Goal: Information Seeking & Learning: Find specific page/section

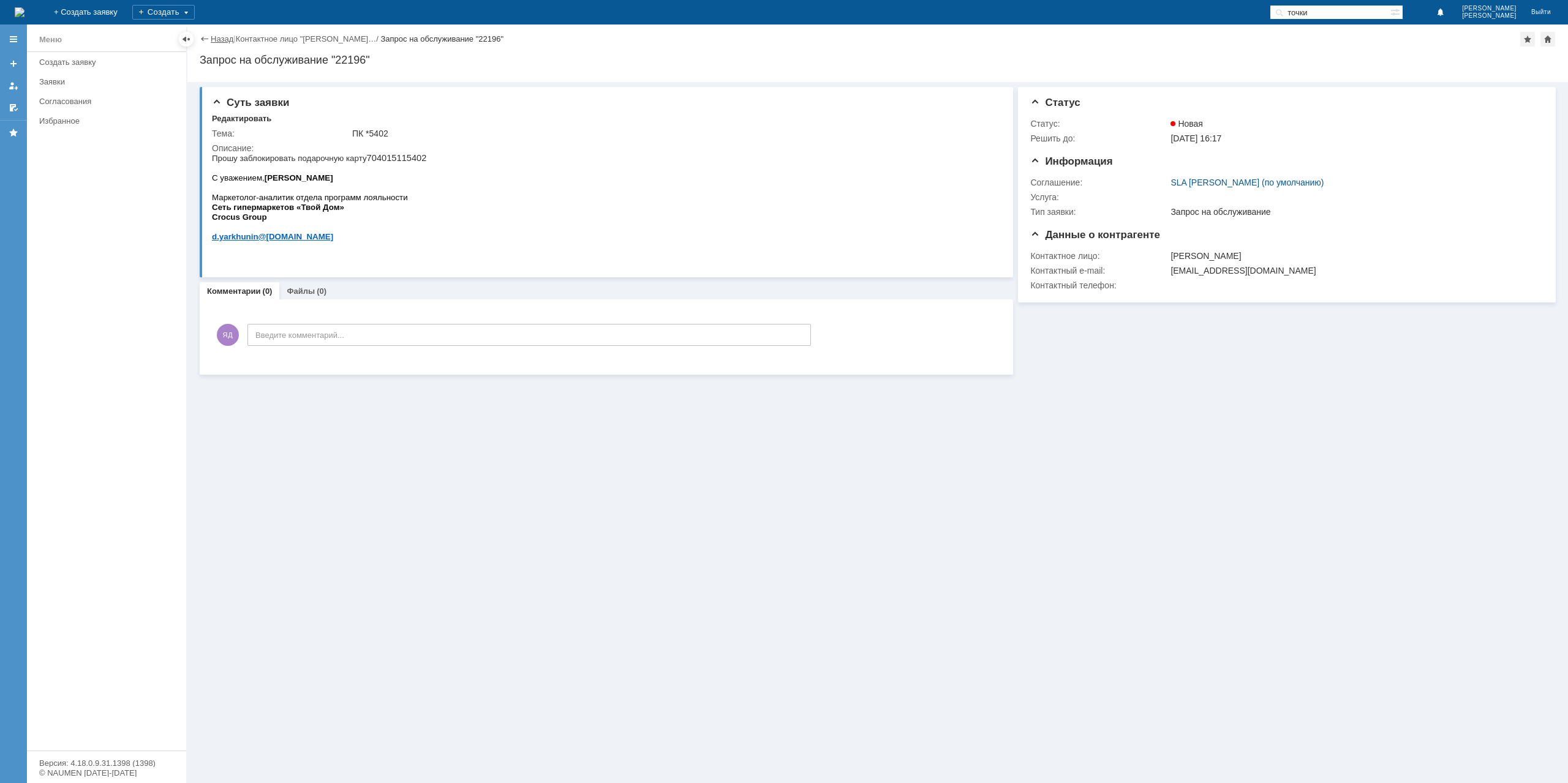
click at [226, 43] on link "Назад" at bounding box center [222, 39] width 23 height 9
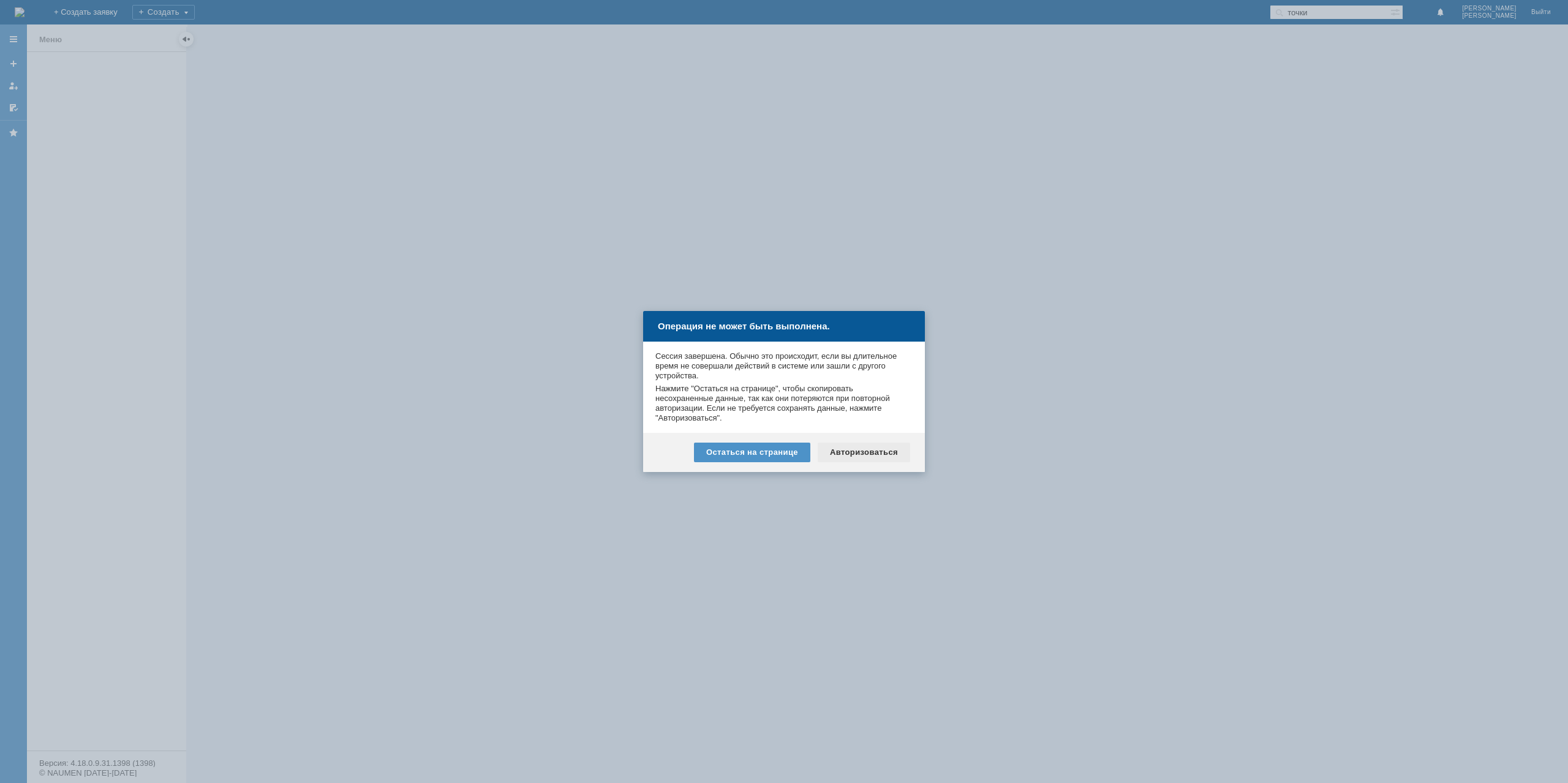
click at [852, 450] on div "Авторизоваться" at bounding box center [863, 452] width 92 height 19
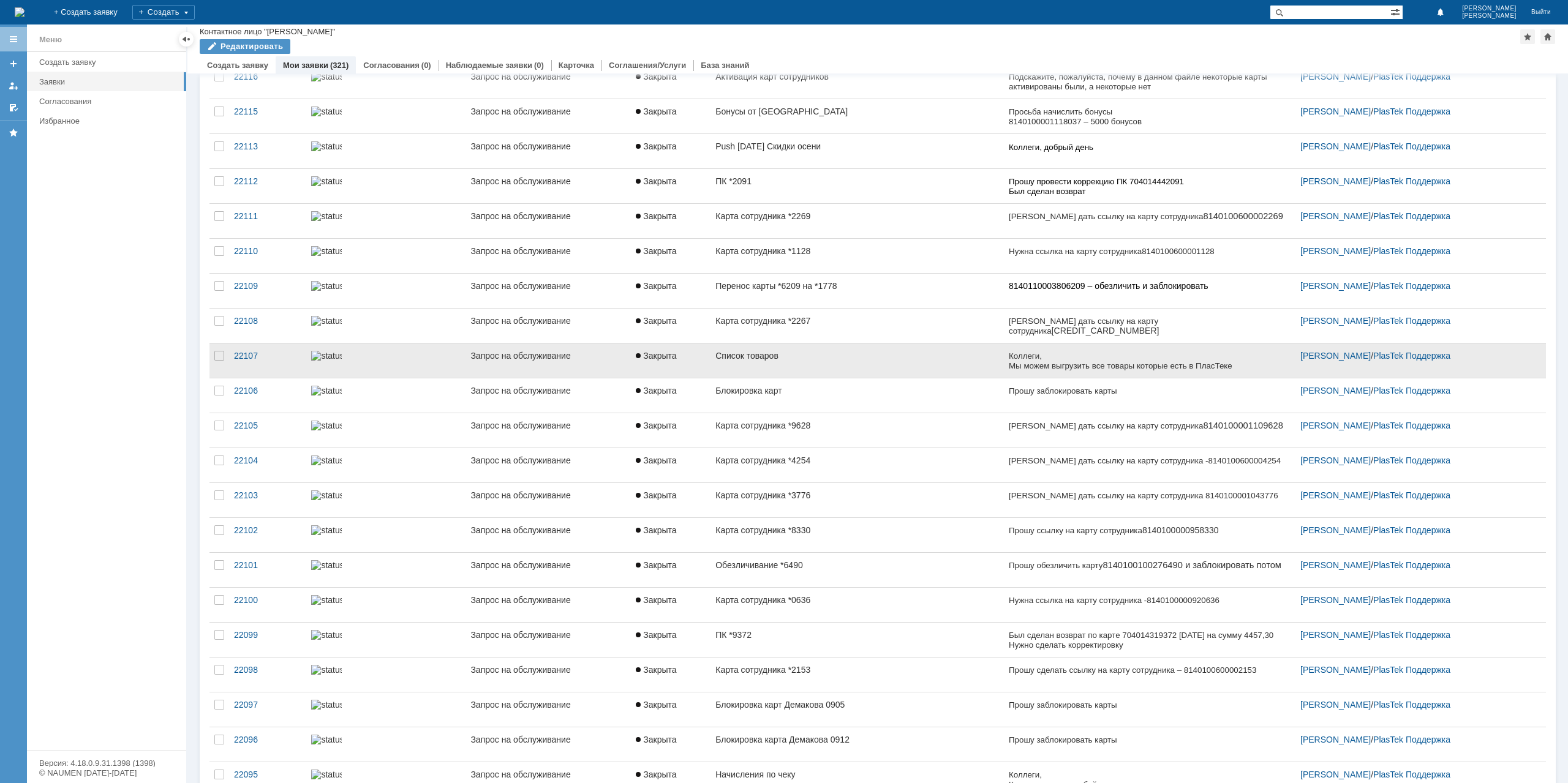
click at [784, 350] on link "Список товаров" at bounding box center [857, 360] width 293 height 35
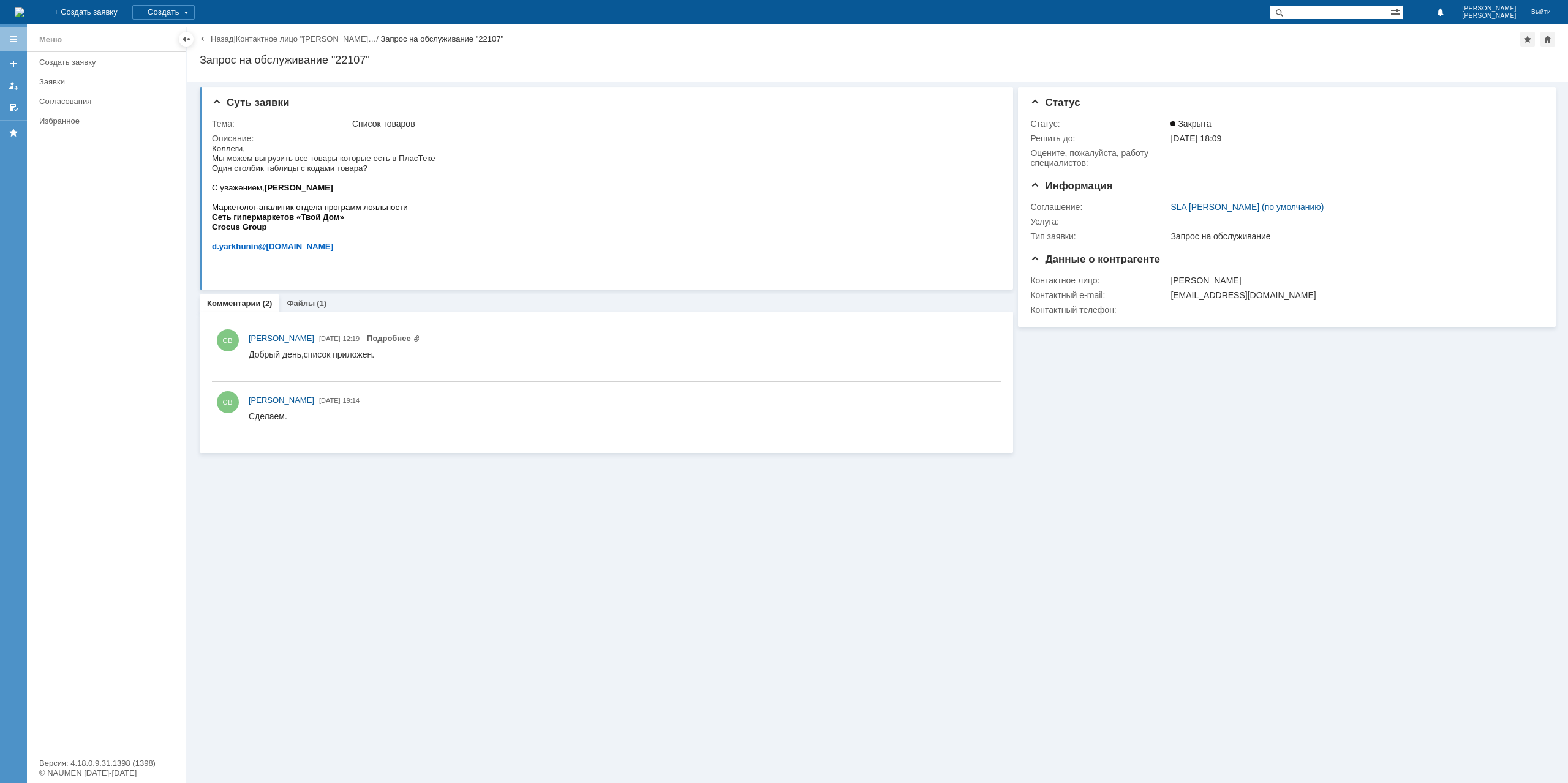
drag, startPoint x: 373, startPoint y: 169, endPoint x: 196, endPoint y: 152, distance: 177.8
click at [212, 152] on html "Коллеги, Мы можем выгрузить все товары которые есть в ПласТеке Один столбик таб…" at bounding box center [603, 201] width 783 height 117
copy span "Коллеги, Мы можем выгрузить все товары которые есть в ПласТеке Один столбик таб…"
